Goal: Information Seeking & Learning: Find specific fact

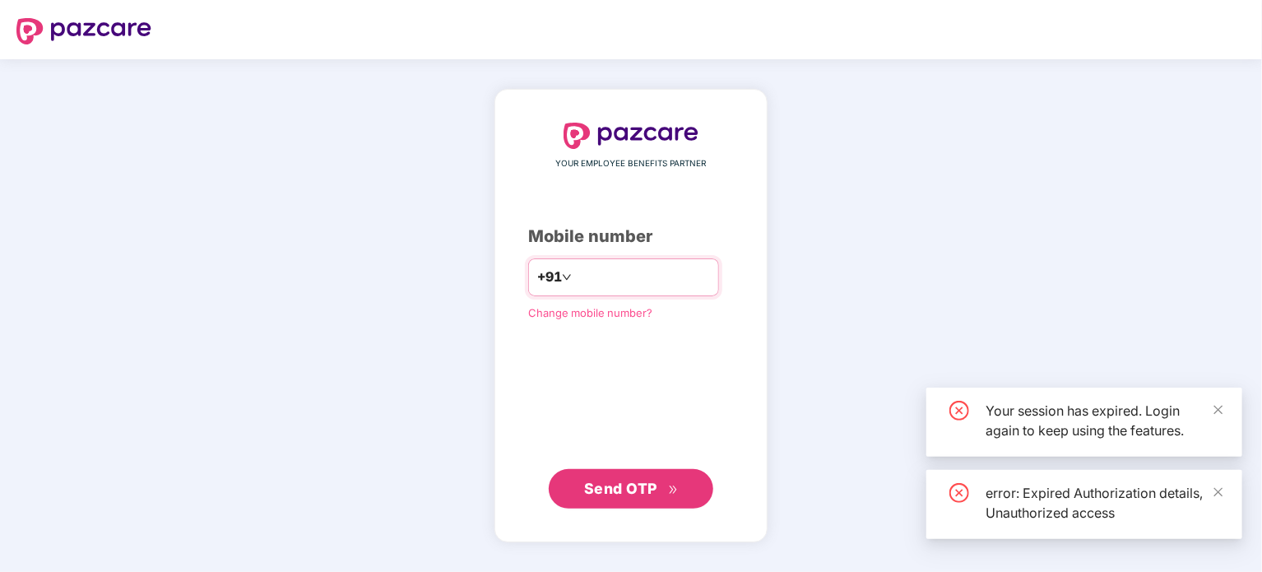
click at [653, 285] on input "number" at bounding box center [642, 277] width 135 height 26
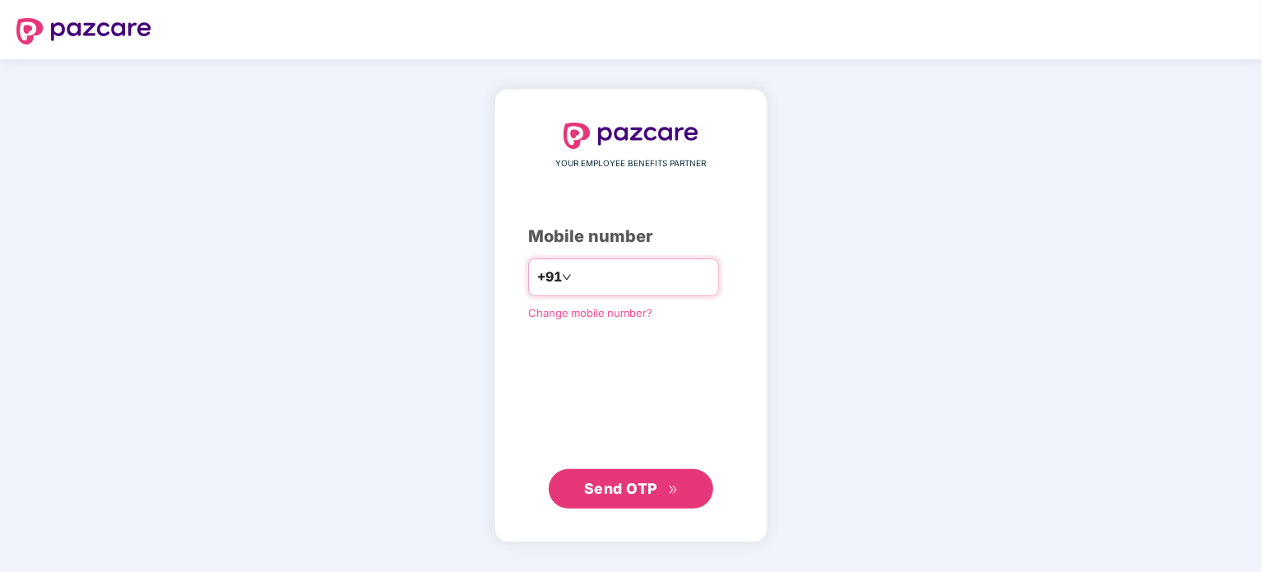
click at [575, 278] on input "********" at bounding box center [642, 277] width 135 height 26
type input "**********"
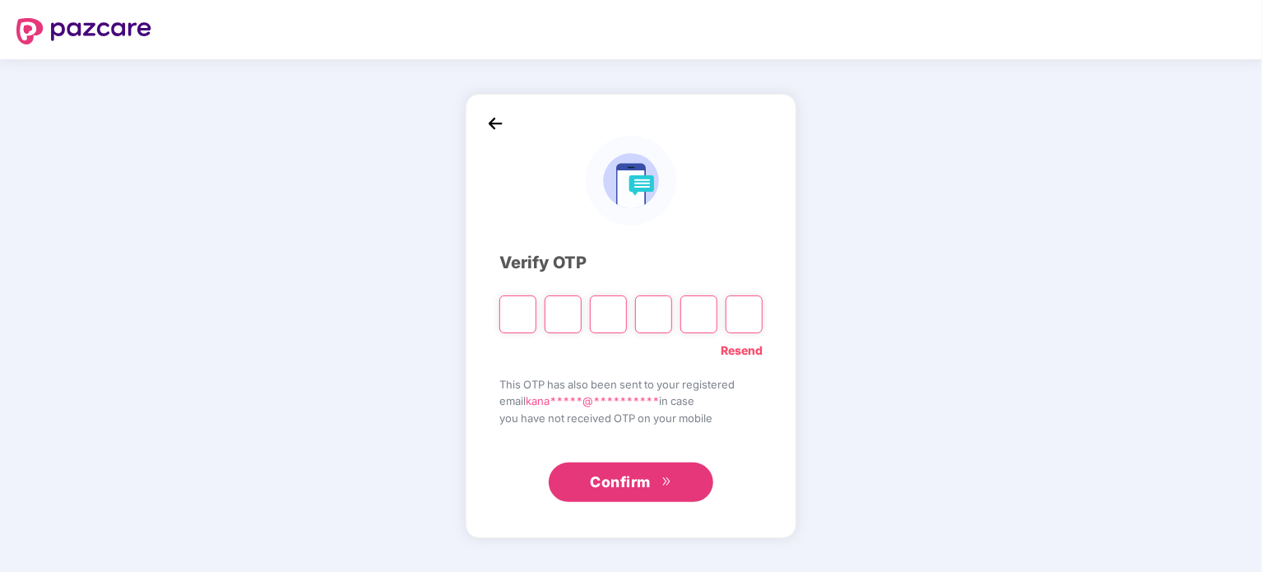
click at [520, 295] on div at bounding box center [518, 314] width 37 height 38
click at [515, 314] on input "Please enter verification code. Digit 1" at bounding box center [518, 314] width 37 height 38
type input "*"
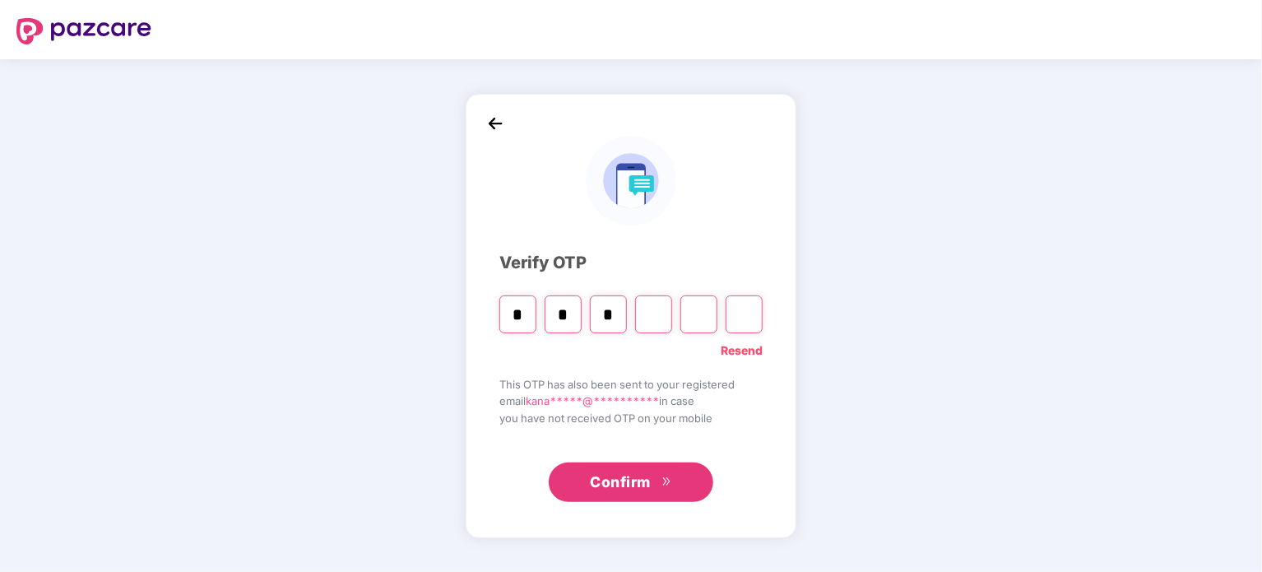
type input "*"
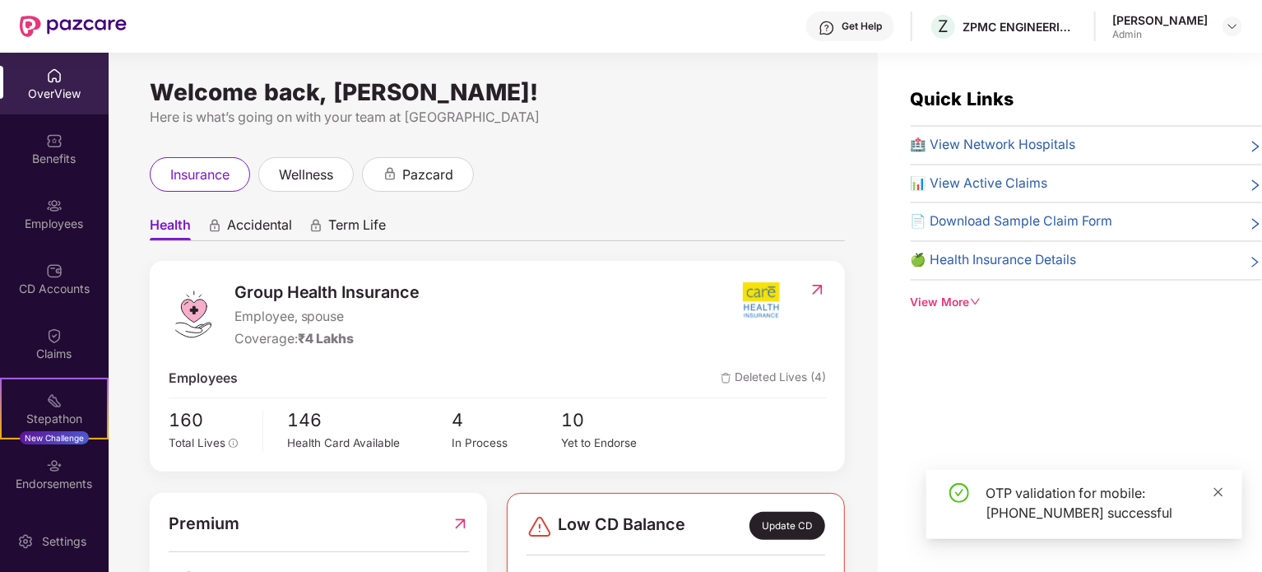
click at [1215, 488] on icon "close" at bounding box center [1219, 491] width 9 height 9
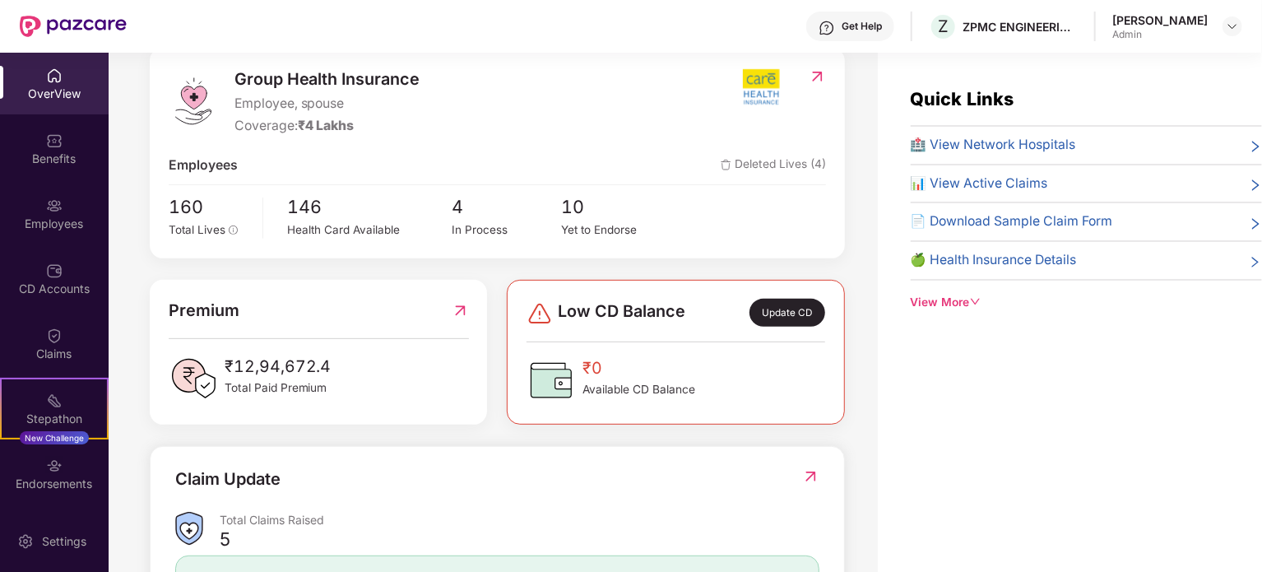
scroll to position [247, 0]
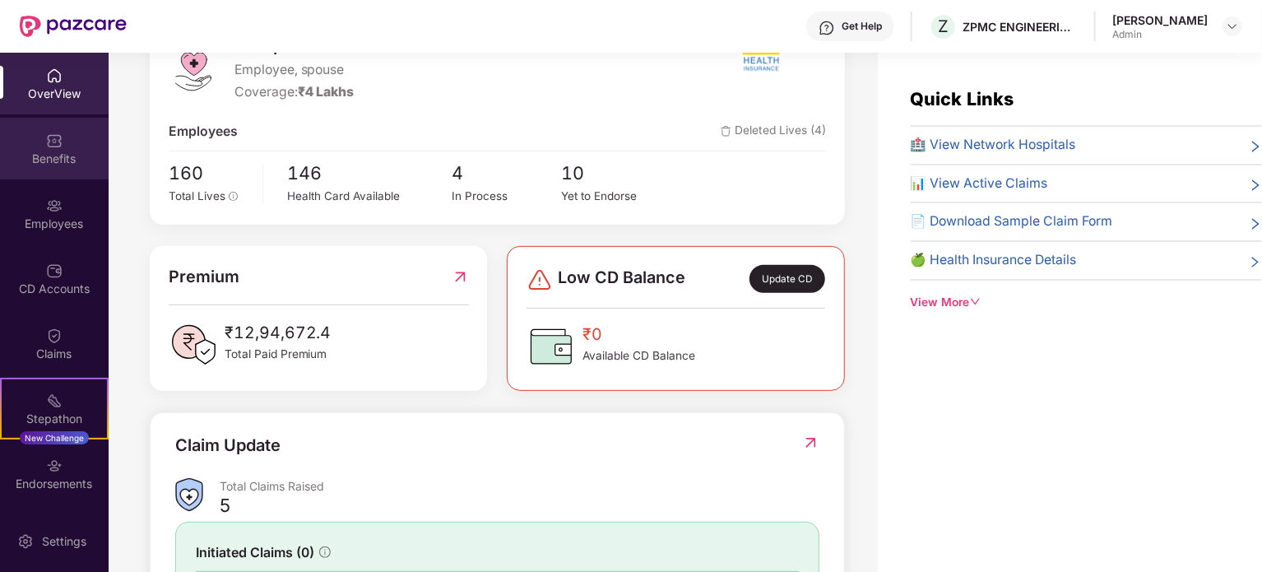
click at [67, 140] on div "Benefits" at bounding box center [54, 149] width 109 height 62
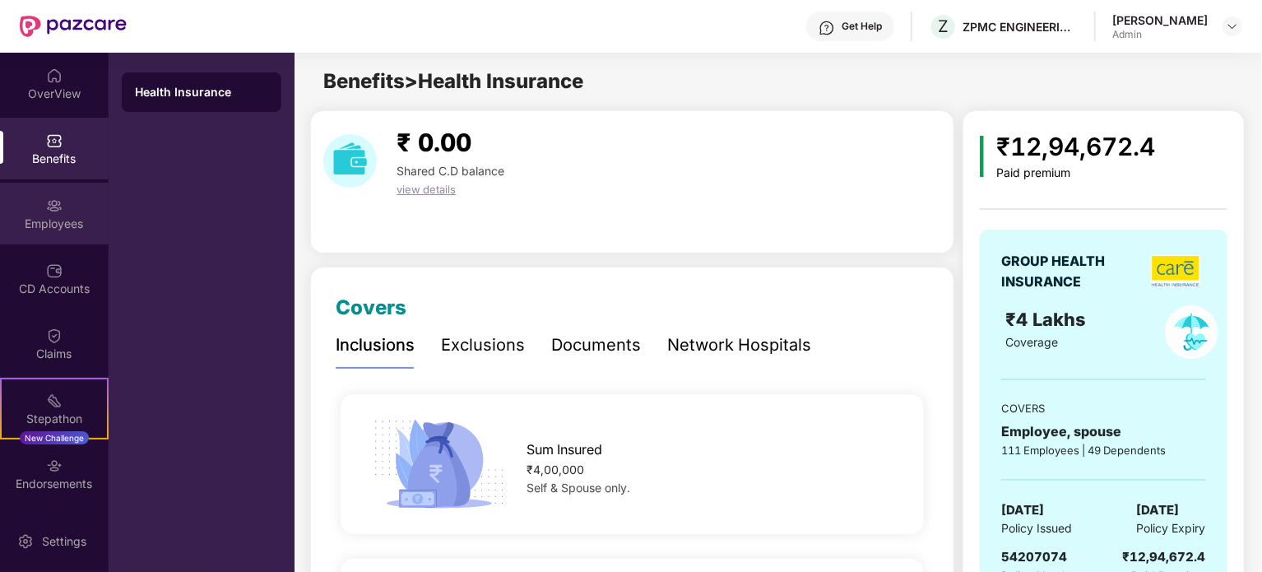
click at [19, 209] on div "Employees" at bounding box center [54, 214] width 109 height 62
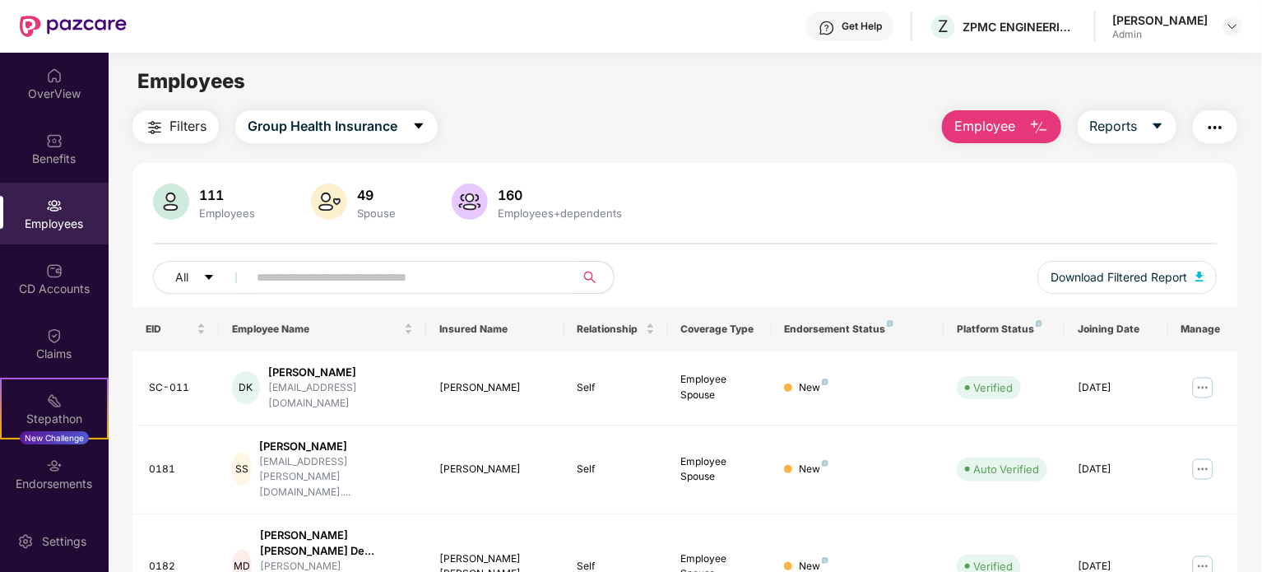
click at [342, 274] on input "text" at bounding box center [404, 277] width 295 height 25
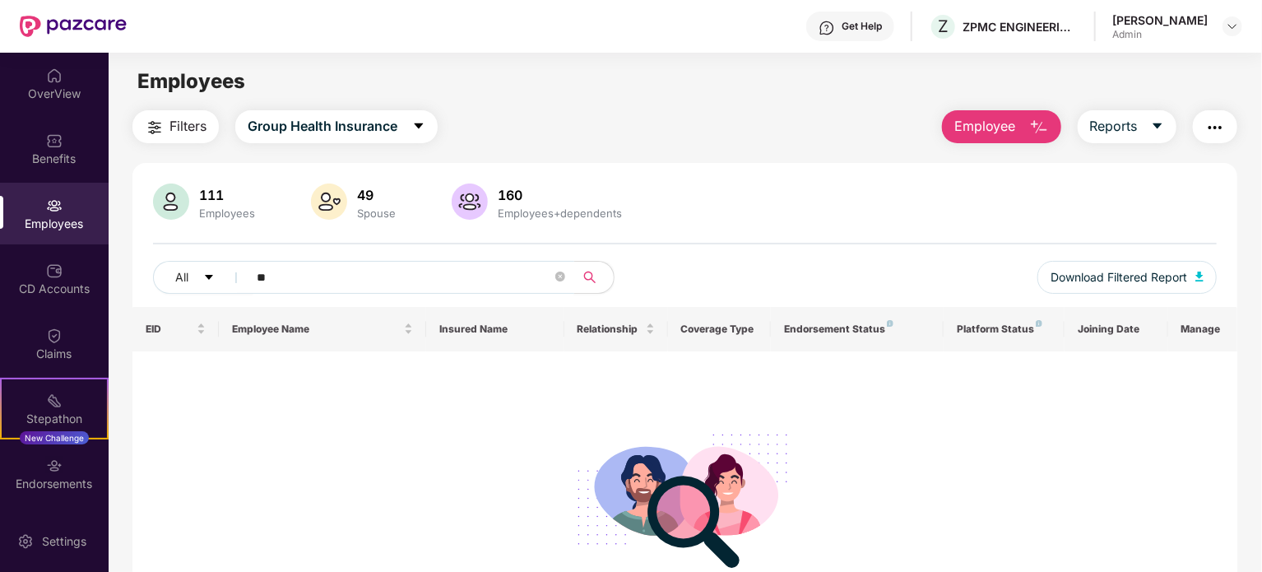
type input "*"
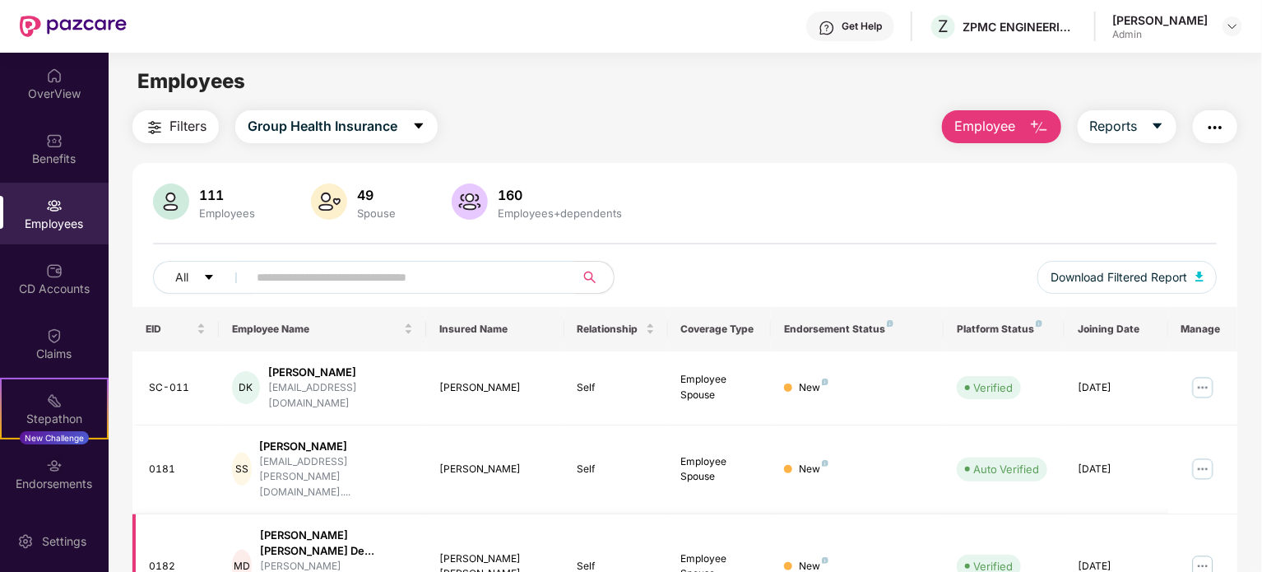
scroll to position [0, 0]
click at [290, 269] on input "text" at bounding box center [404, 277] width 295 height 25
click at [279, 277] on input "text" at bounding box center [404, 277] width 295 height 25
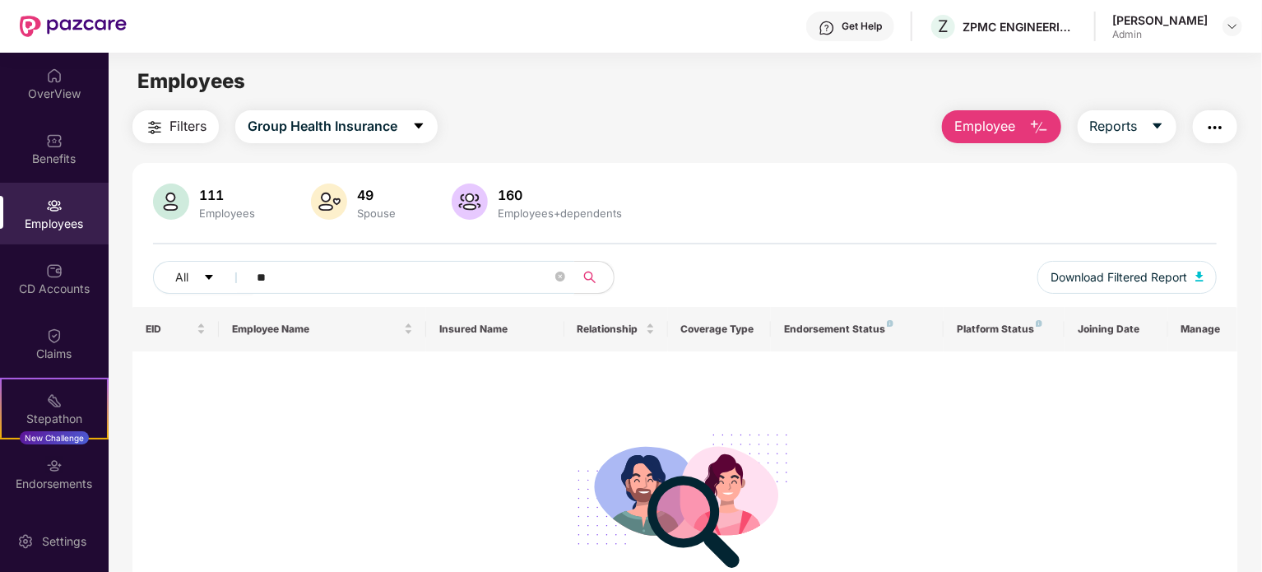
type input "*"
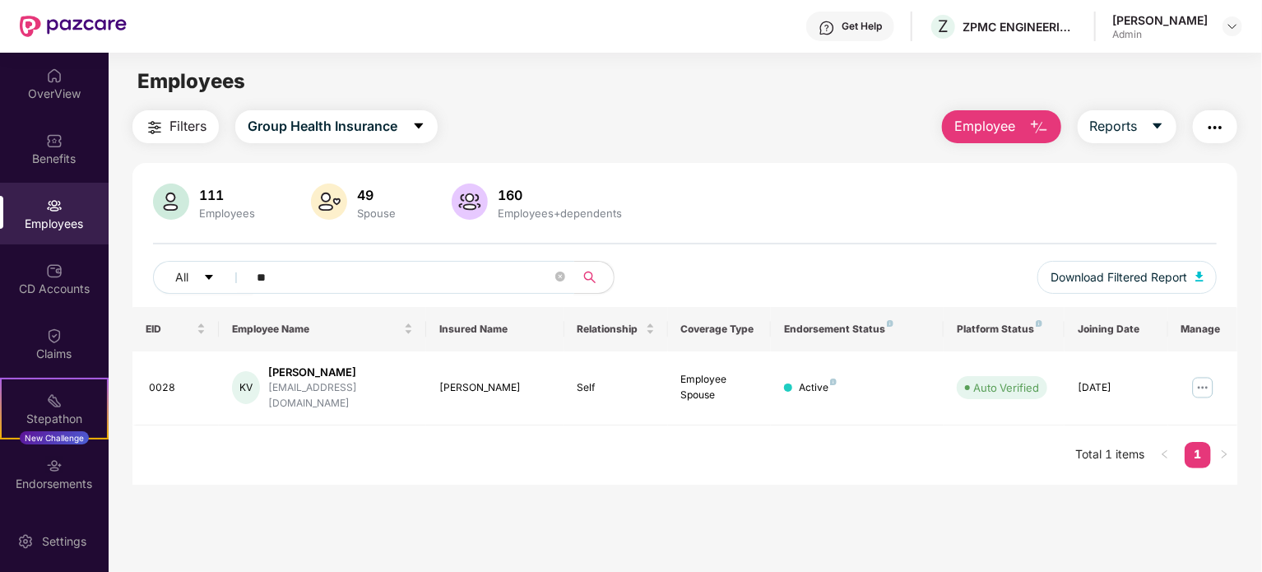
type input "*"
